Goal: Task Accomplishment & Management: Manage account settings

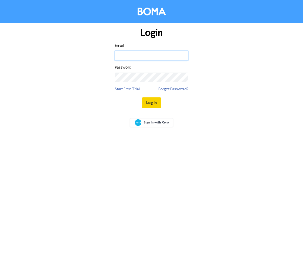
type input "[PERSON_NAME][EMAIL_ADDRESS][PERSON_NAME][DOMAIN_NAME]"
click at [153, 102] on button "Log In" at bounding box center [151, 102] width 19 height 11
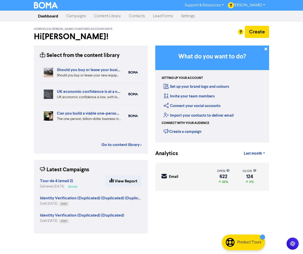
click at [137, 18] on link "Contacts" at bounding box center [137, 16] width 24 height 10
